Goal: Task Accomplishment & Management: Manage account settings

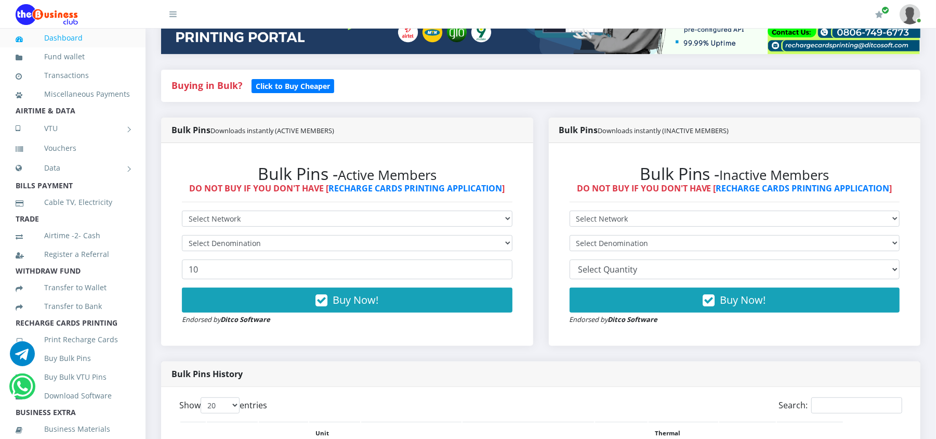
scroll to position [206, 0]
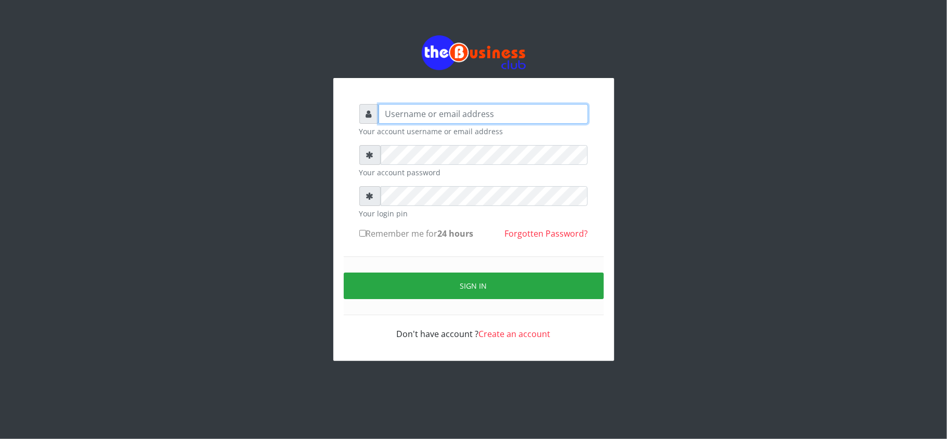
click at [408, 113] on input "text" at bounding box center [484, 114] width 210 height 20
type input "kennyclassy"
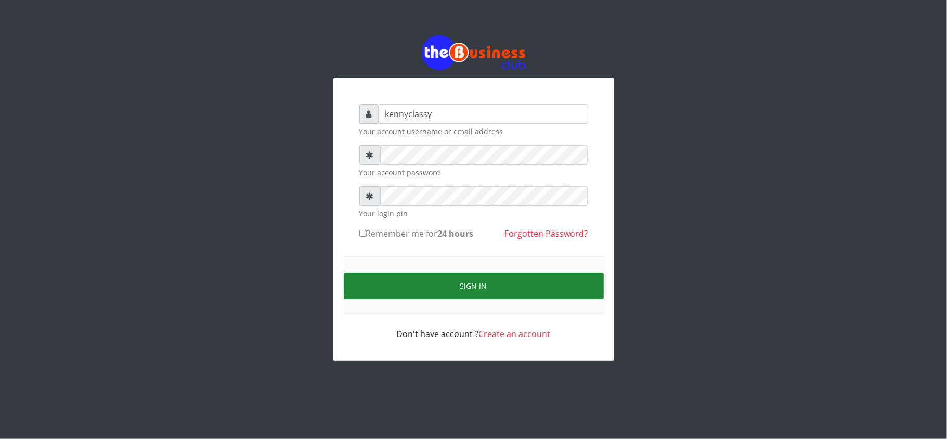
click at [395, 285] on button "Sign in" at bounding box center [474, 285] width 260 height 27
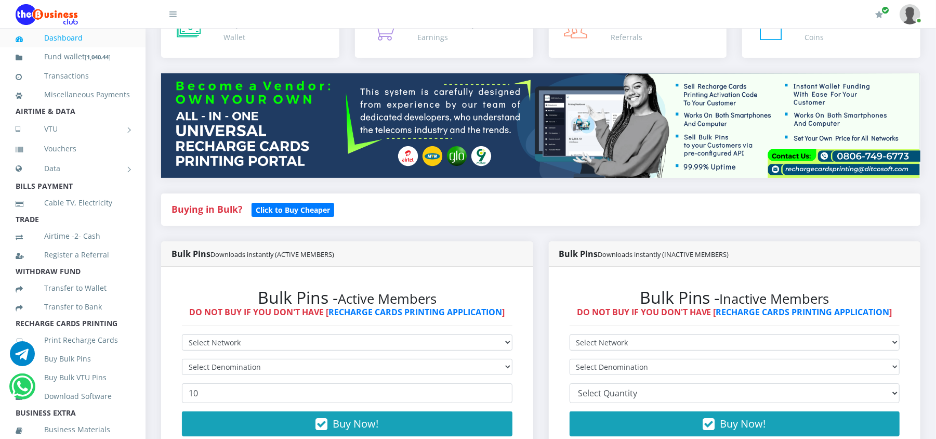
scroll to position [83, 0]
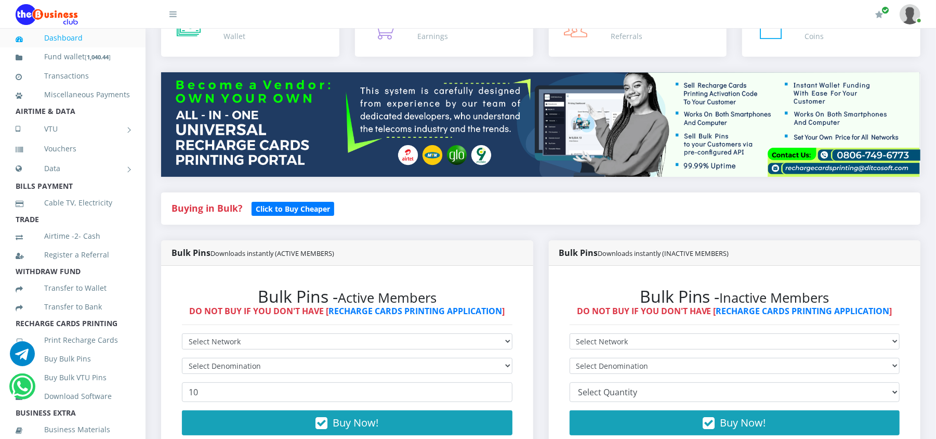
click at [523, 380] on div "Bulk Pins - Inactive Members DO NOT BUY IF YOU DON'T HAVE [ RECHARGE CARDS PRIN…" at bounding box center [347, 367] width 351 height 183
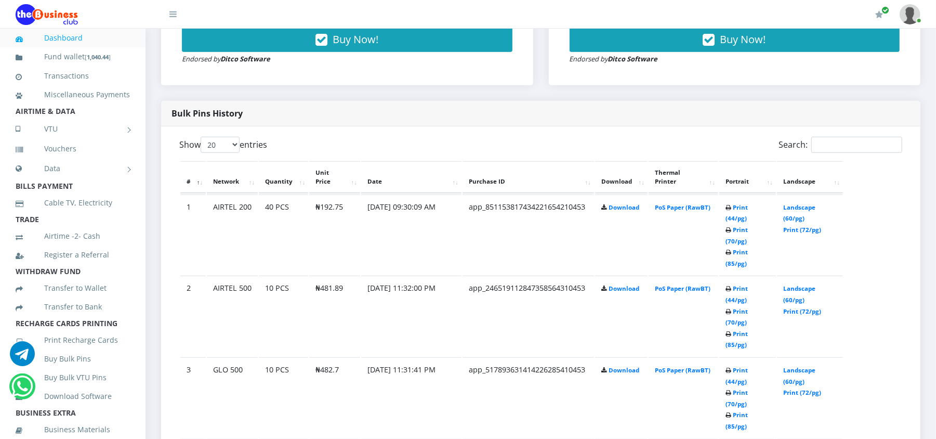
scroll to position [471, 0]
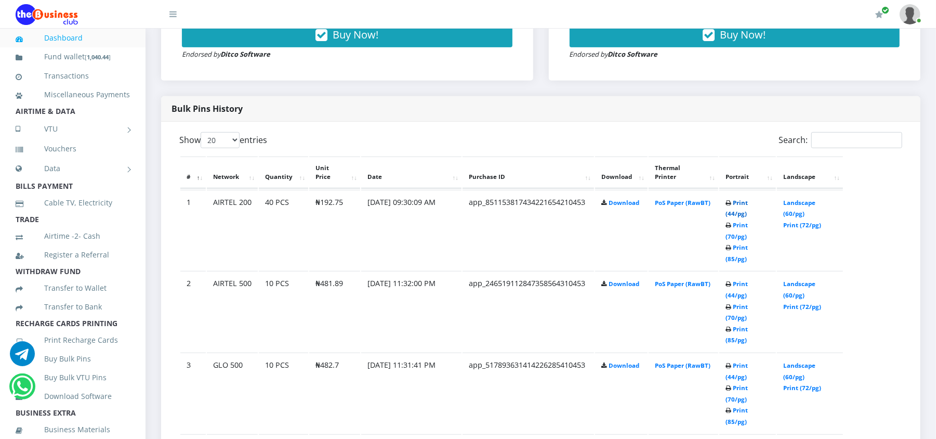
click at [747, 199] on link "Print (44/pg)" at bounding box center [737, 208] width 22 height 19
